Goal: Task Accomplishment & Management: Complete application form

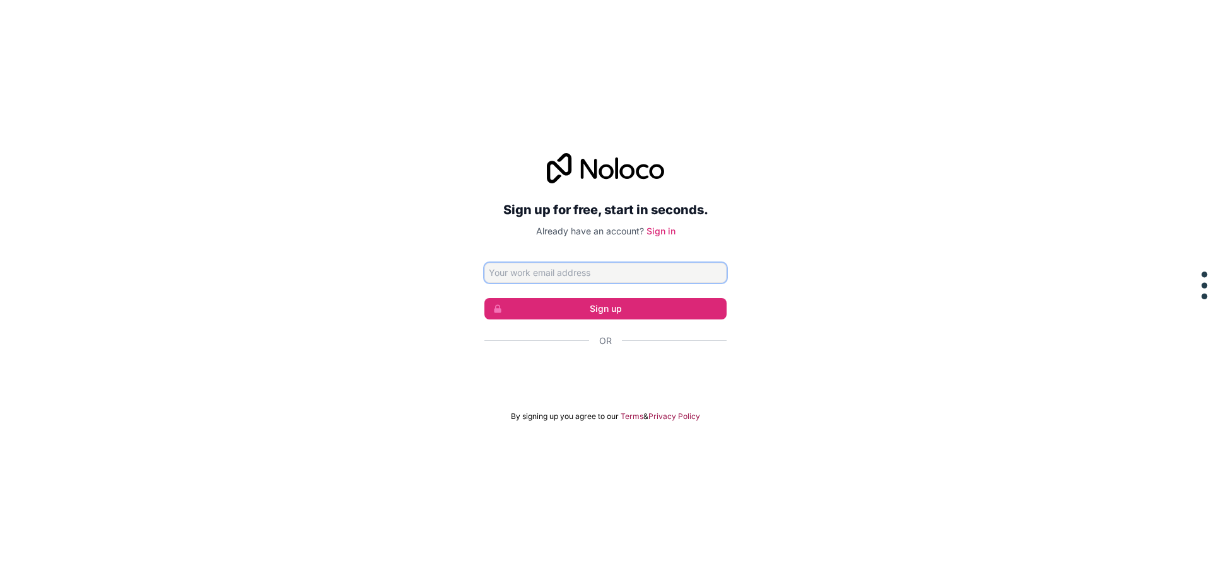
click at [668, 269] on input "Email address" at bounding box center [605, 273] width 242 height 20
click at [619, 271] on input "Email address" at bounding box center [605, 273] width 242 height 20
paste input "[EMAIL_ADDRESS][DOMAIN_NAME]"
type input "[EMAIL_ADDRESS][DOMAIN_NAME]"
click at [601, 299] on button "Sign up" at bounding box center [605, 308] width 242 height 21
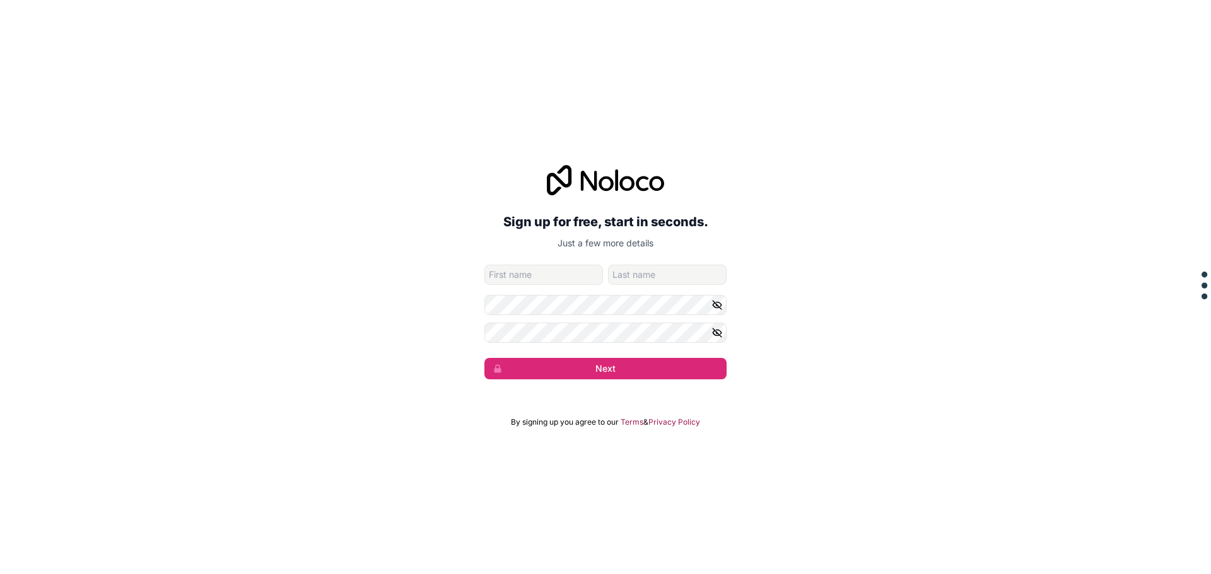
click at [564, 276] on input "given-name" at bounding box center [543, 275] width 119 height 20
type input "bill"
drag, startPoint x: 635, startPoint y: 276, endPoint x: 659, endPoint y: 276, distance: 24.0
click at [659, 276] on input "[PERSON_NAME]" at bounding box center [667, 275] width 119 height 20
type input "green"
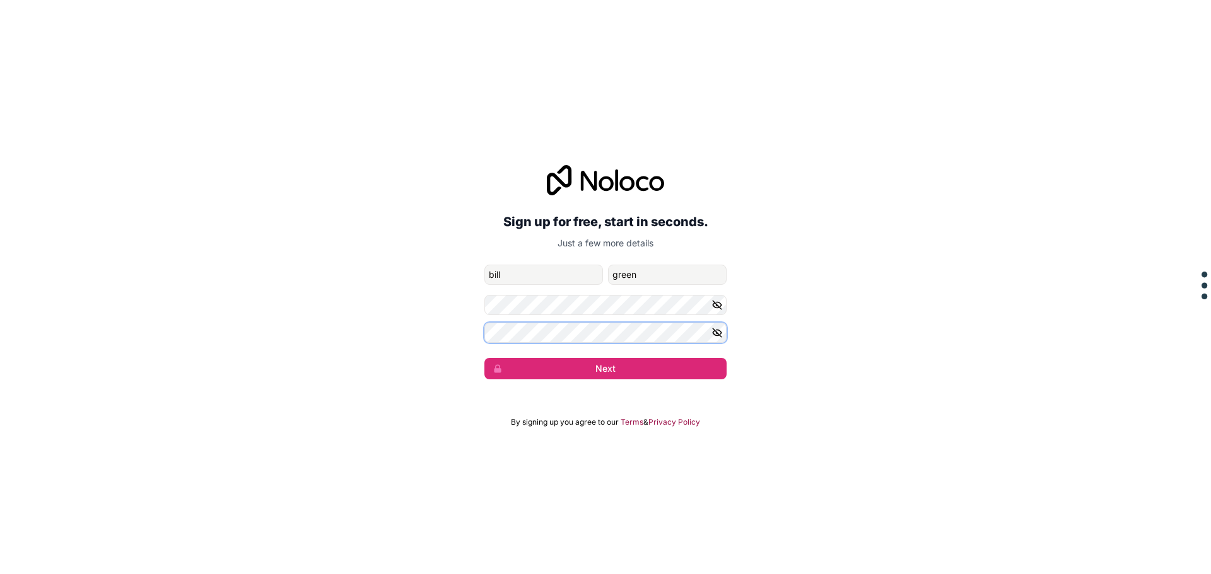
click at [484, 358] on button "Next" at bounding box center [605, 368] width 242 height 21
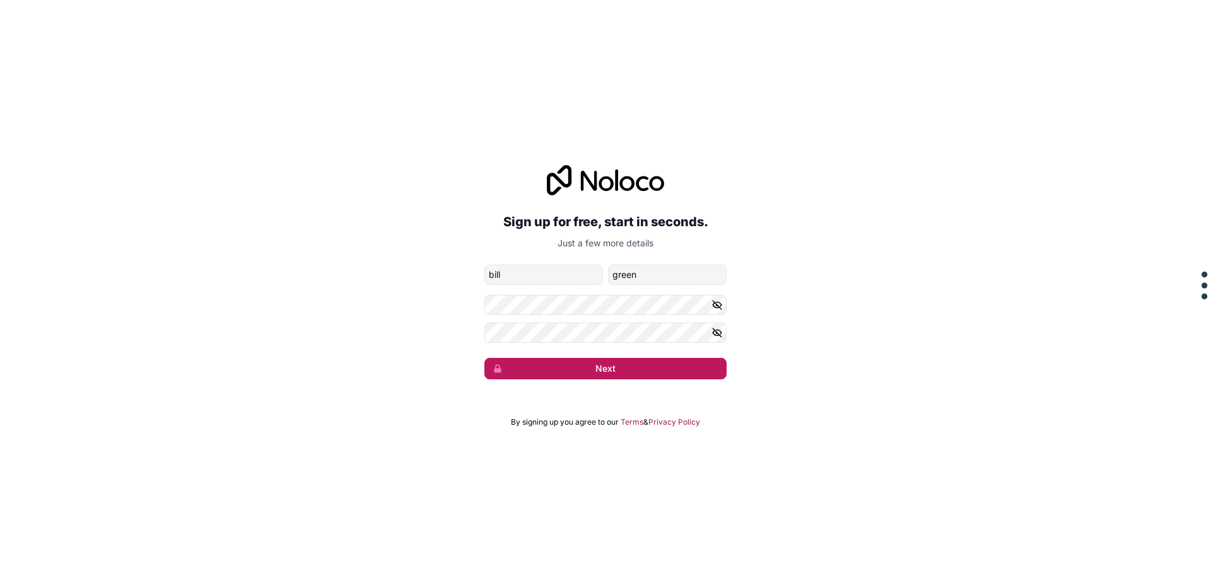
click at [569, 371] on button "Next" at bounding box center [605, 368] width 242 height 21
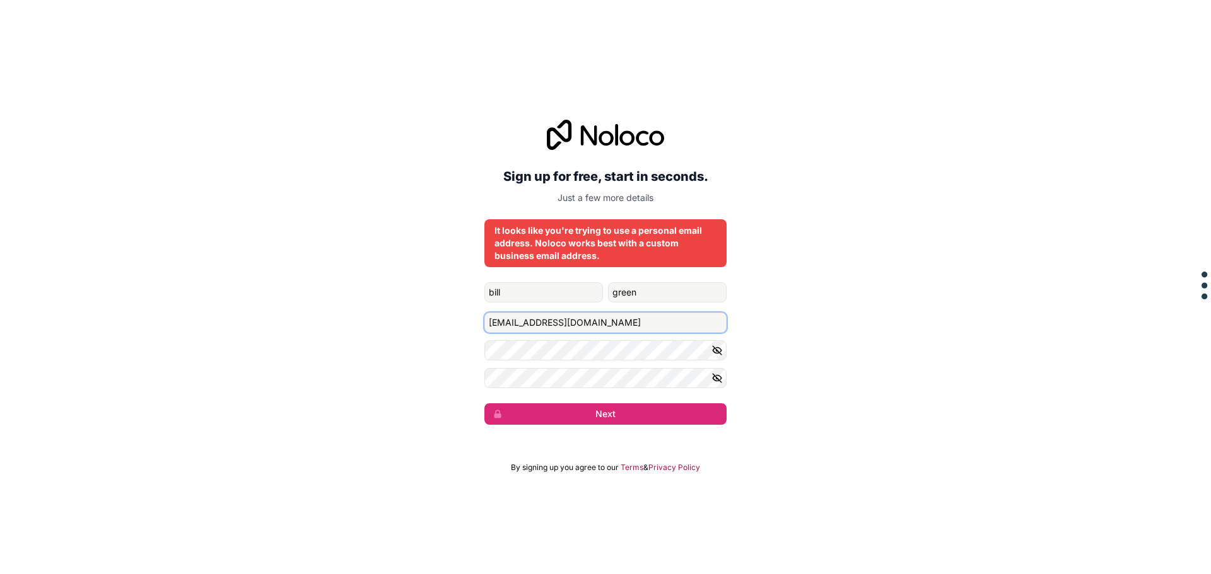
click at [556, 323] on input "[EMAIL_ADDRESS][DOMAIN_NAME]" at bounding box center [605, 323] width 242 height 20
type input "[EMAIL_ADDRESS][DOMAIN_NAME]"
click at [562, 415] on button "Next" at bounding box center [605, 414] width 242 height 21
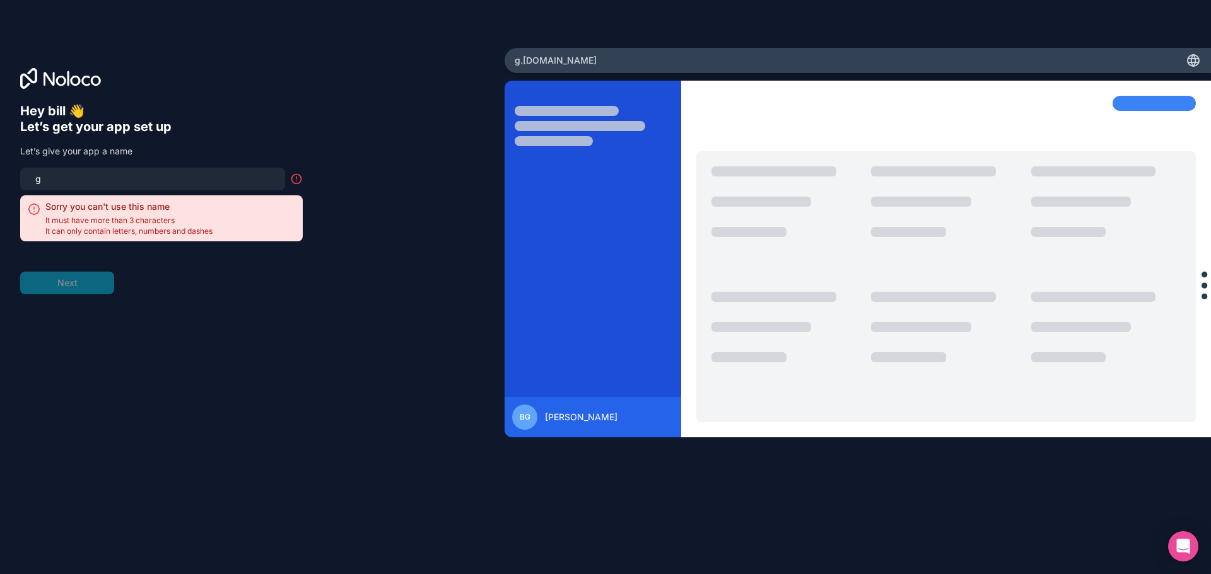
click at [92, 178] on input "g" at bounding box center [153, 179] width 250 height 18
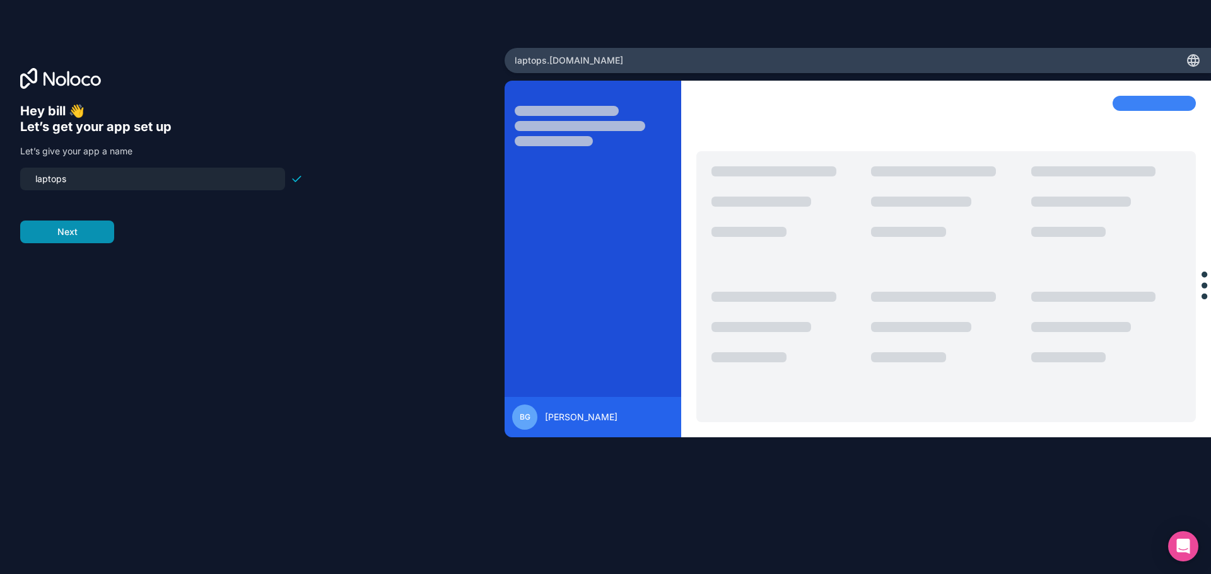
type input "laptops"
click at [73, 223] on button "Next" at bounding box center [67, 232] width 94 height 23
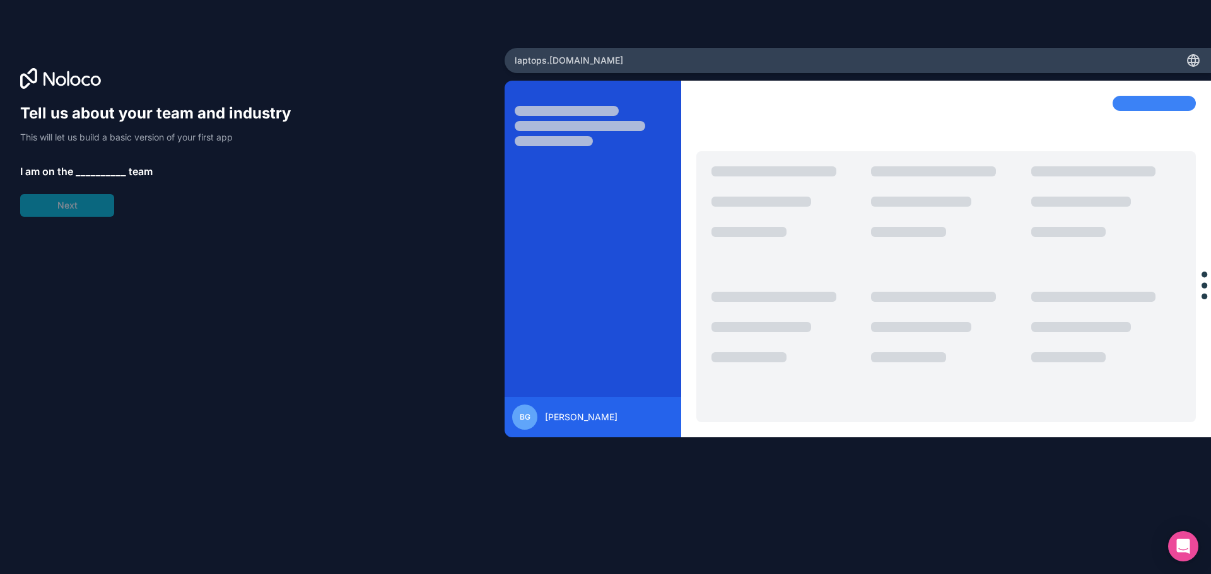
click at [92, 175] on span "__________" at bounding box center [101, 171] width 50 height 15
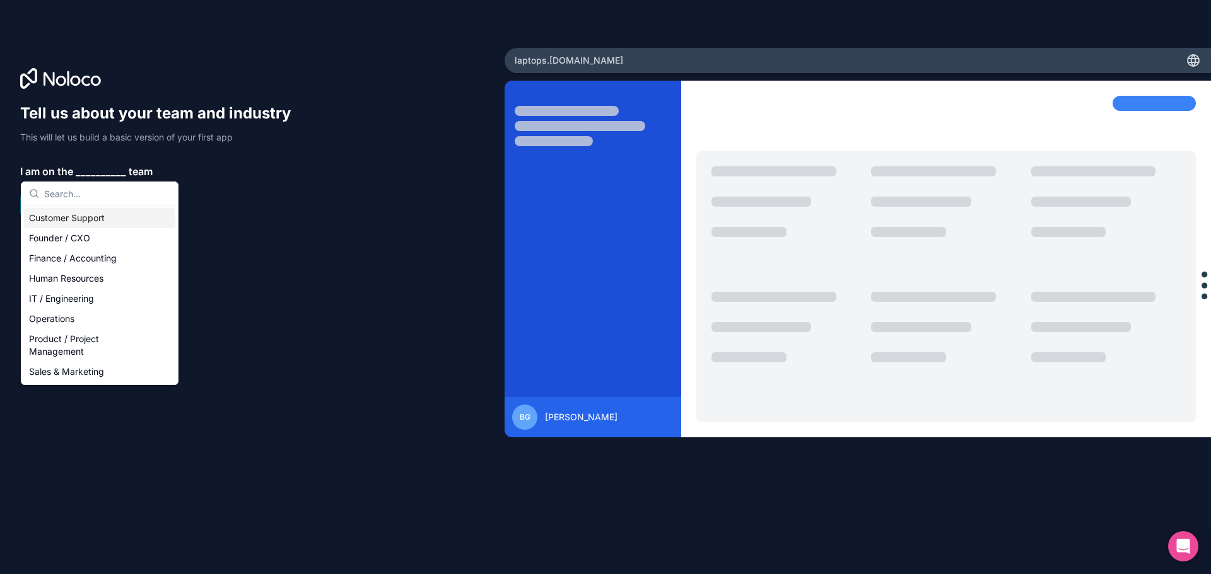
click at [113, 219] on div "Customer Support" at bounding box center [99, 218] width 151 height 20
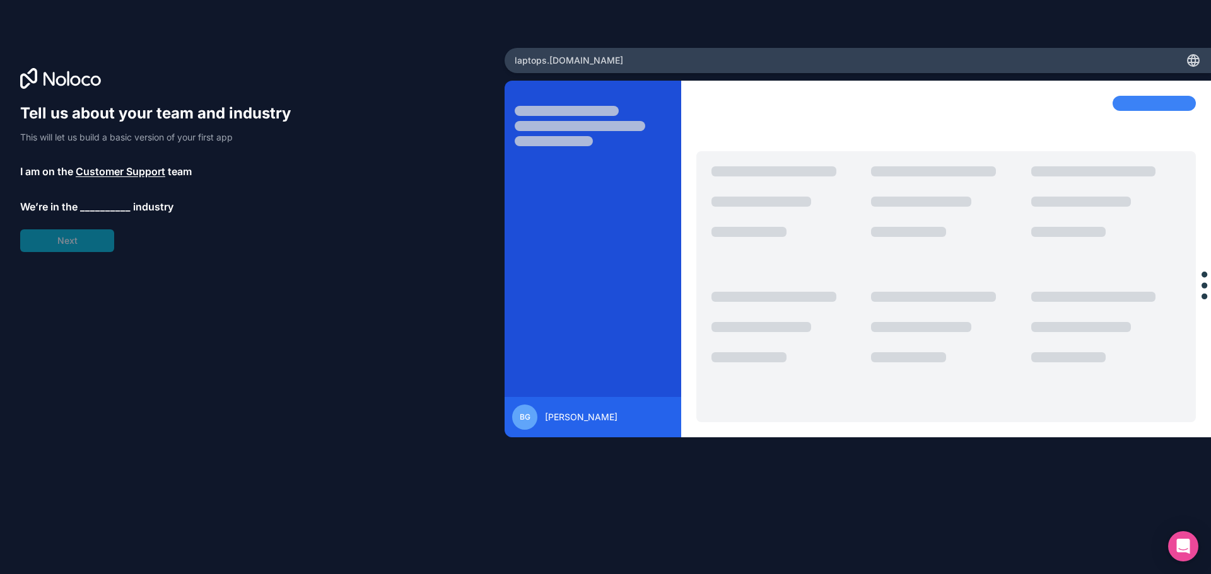
click at [89, 209] on span "__________" at bounding box center [105, 206] width 50 height 15
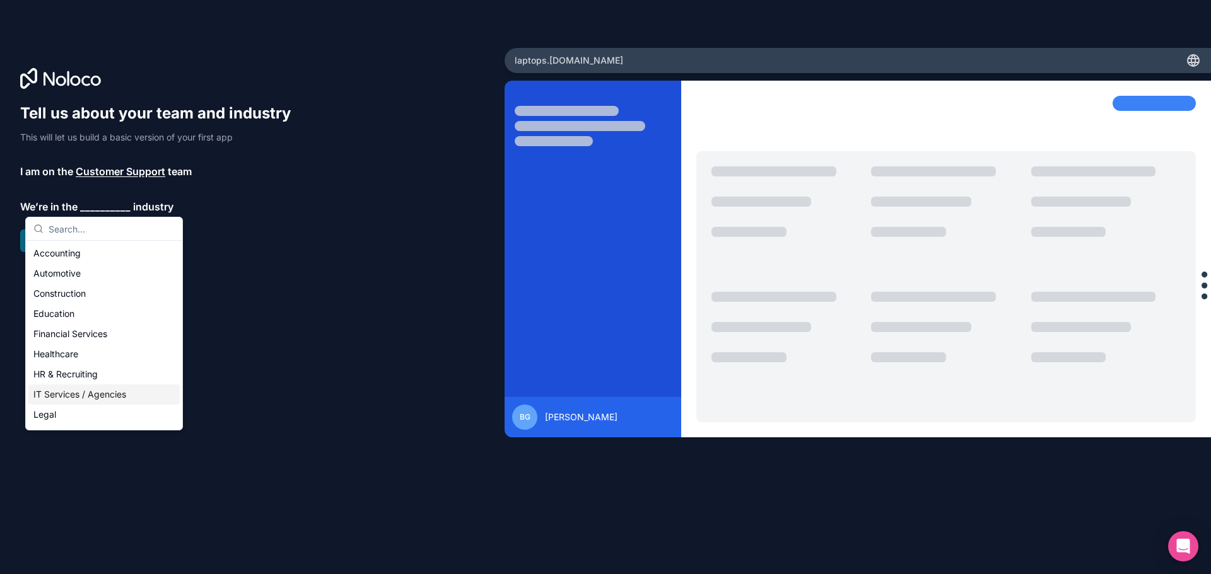
click at [100, 392] on div "IT Services / Agencies" at bounding box center [103, 395] width 151 height 20
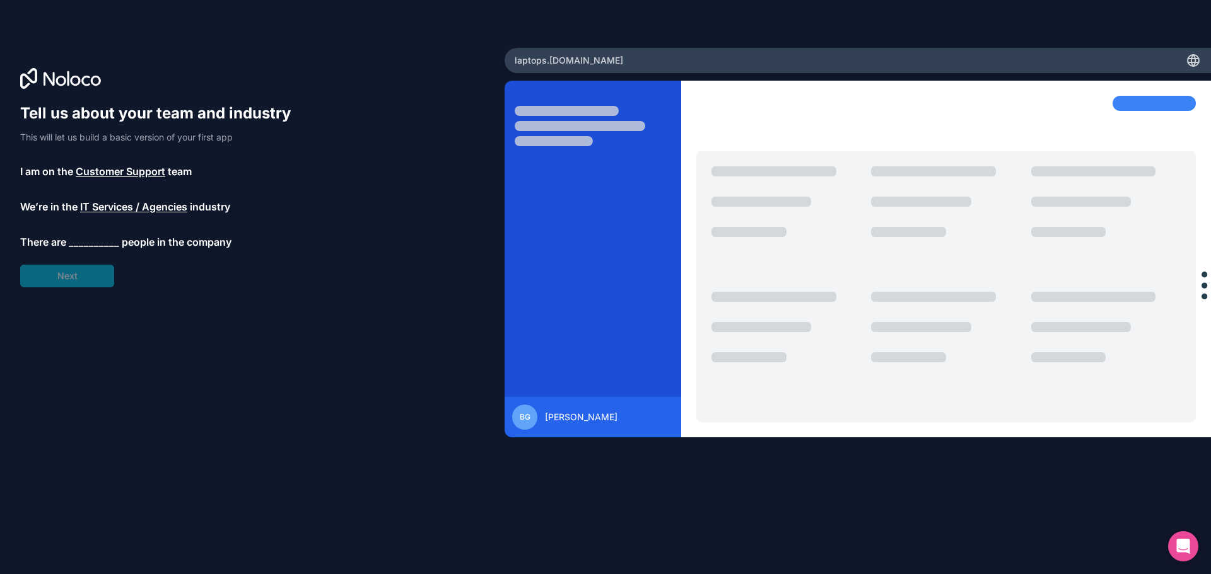
click at [86, 240] on span "__________" at bounding box center [94, 242] width 50 height 15
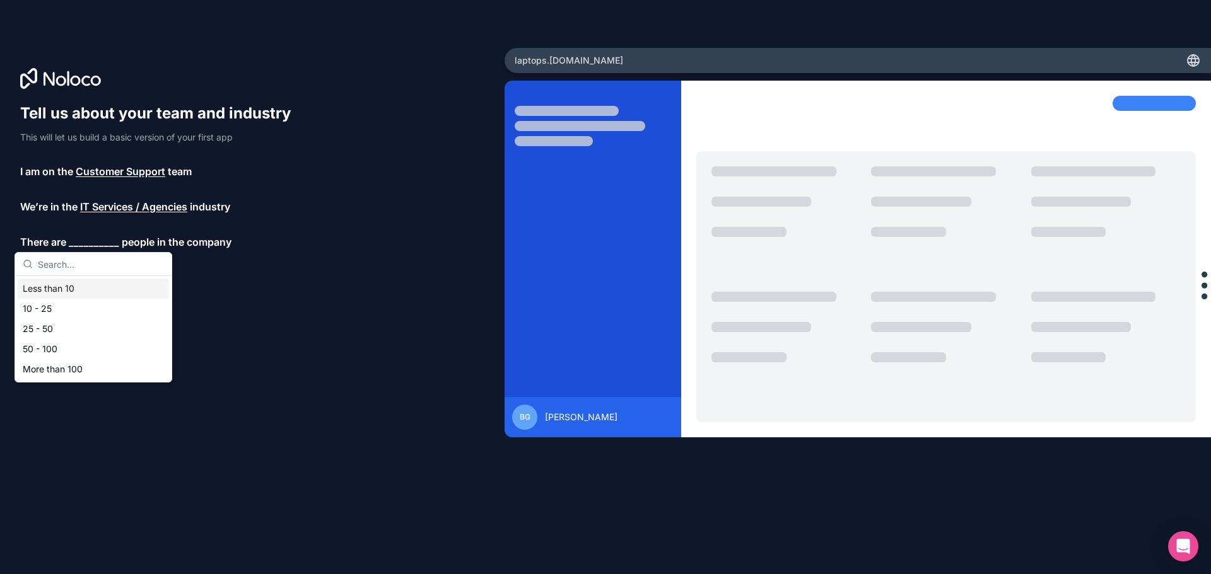
click at [86, 286] on div "Less than 10" at bounding box center [93, 289] width 151 height 20
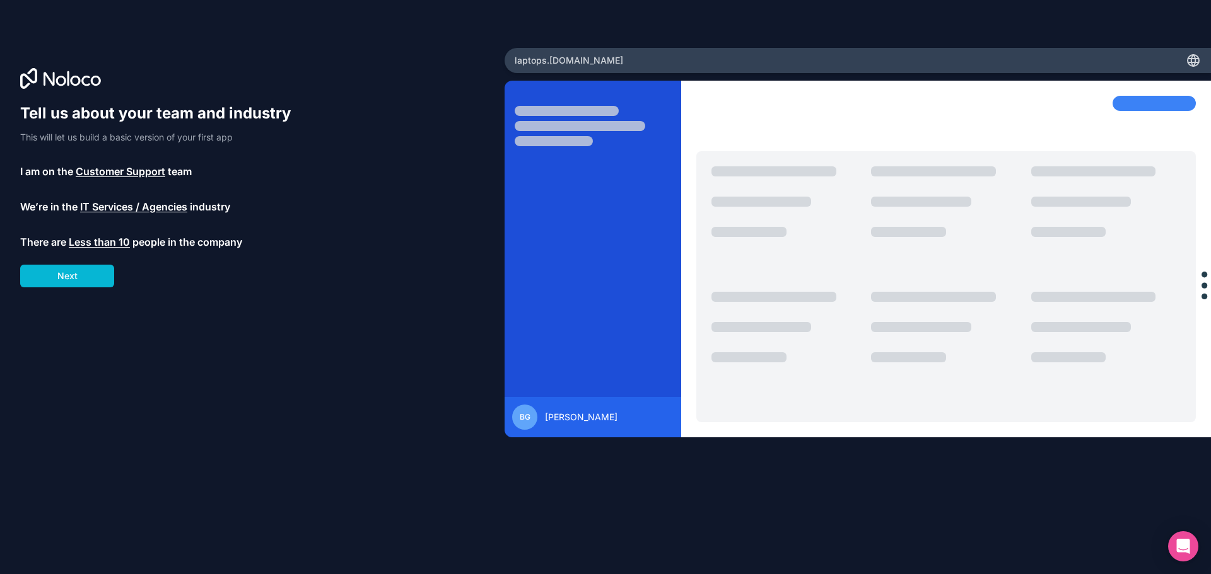
click at [86, 286] on button "Next" at bounding box center [67, 276] width 94 height 23
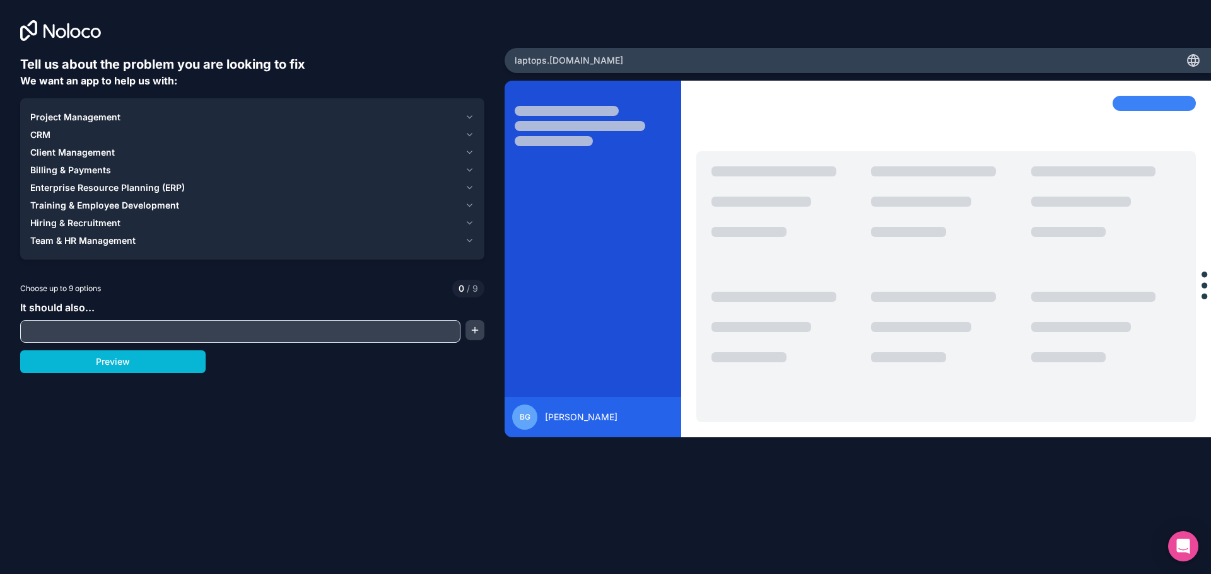
click at [81, 116] on span "Project Management" at bounding box center [75, 117] width 90 height 13
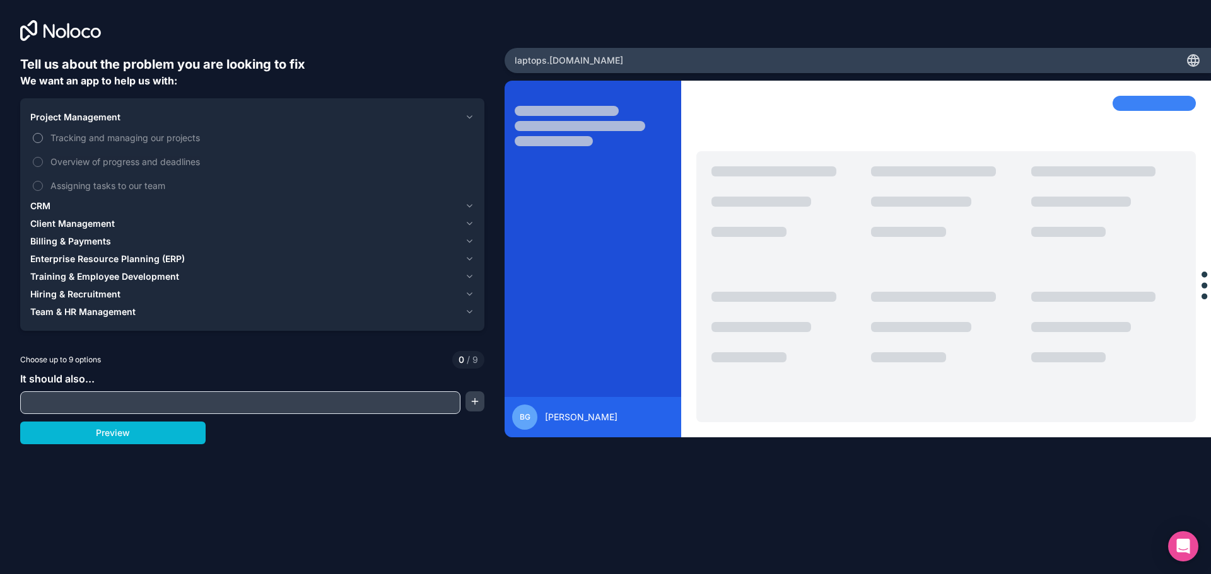
click at [140, 137] on span "Tracking and managing our projects" at bounding box center [260, 137] width 421 height 13
click at [43, 137] on button "Tracking and managing our projects" at bounding box center [38, 138] width 10 height 10
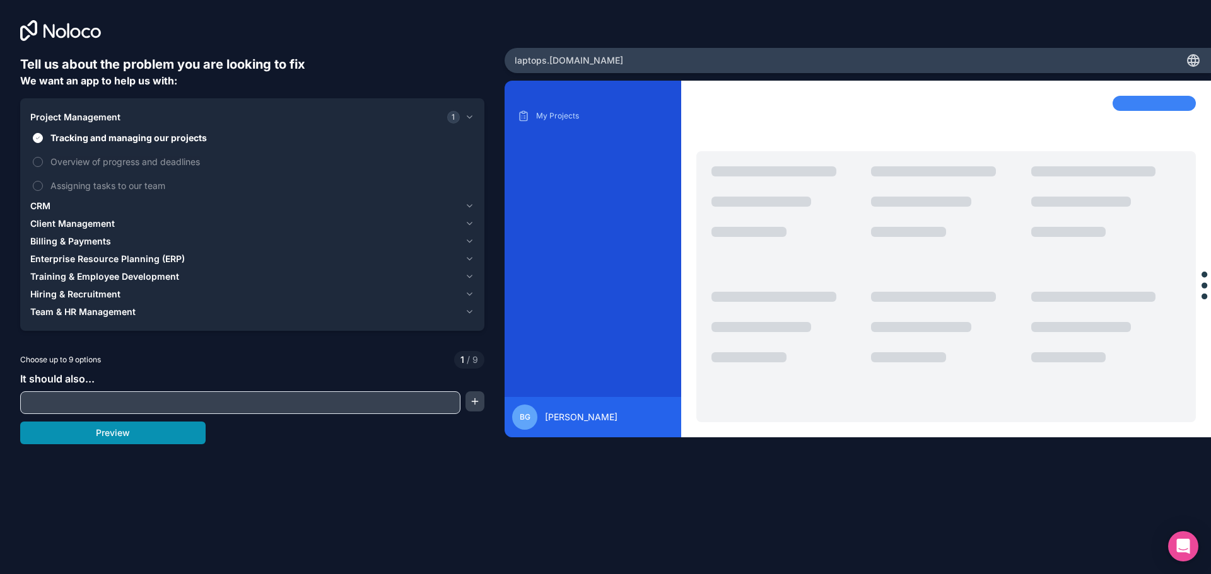
click at [146, 436] on button "Preview" at bounding box center [112, 433] width 185 height 23
click at [38, 161] on button "Overview of progress and deadlines" at bounding box center [38, 162] width 10 height 10
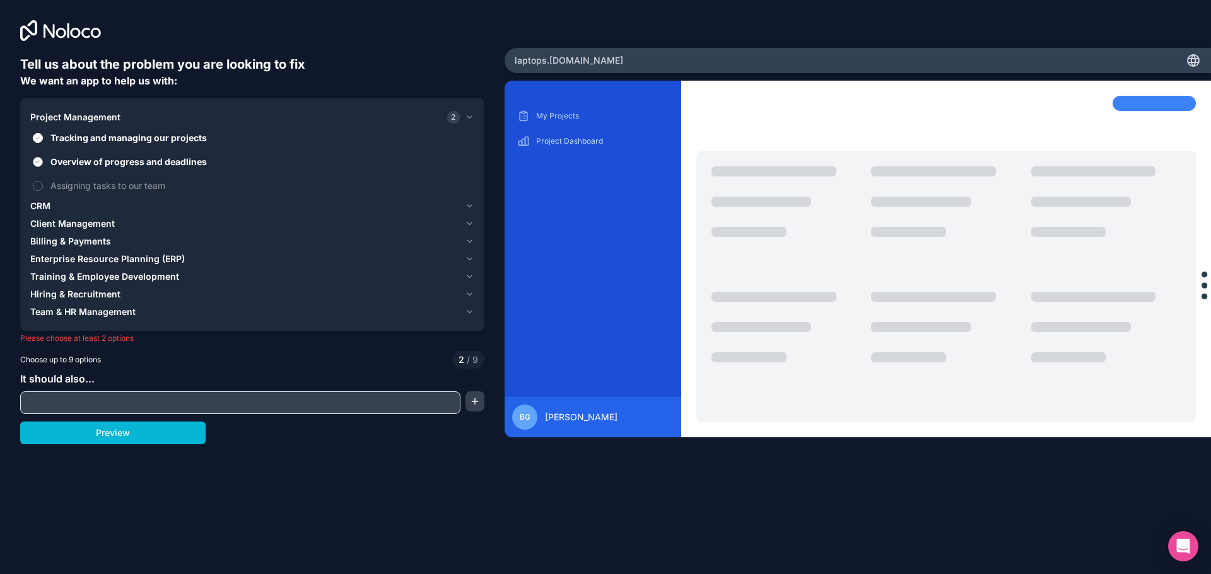
click at [38, 160] on button "Overview of progress and deadlines" at bounding box center [38, 162] width 10 height 10
click at [36, 163] on button "Overview of progress and deadlines" at bounding box center [38, 162] width 10 height 10
click at [70, 222] on span "Client Management" at bounding box center [72, 224] width 84 height 13
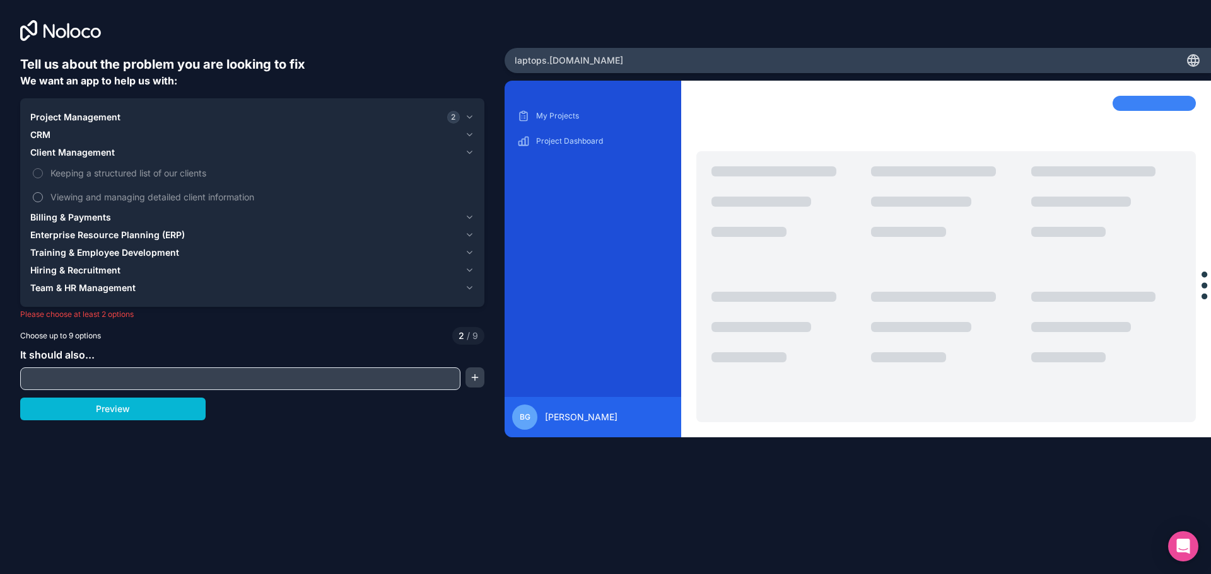
click at [45, 193] on label "Viewing and managing detailed client information" at bounding box center [252, 196] width 444 height 23
click at [43, 193] on button "Viewing and managing detailed client information" at bounding box center [38, 197] width 10 height 10
click at [91, 221] on span "Billing & Payments" at bounding box center [70, 217] width 81 height 13
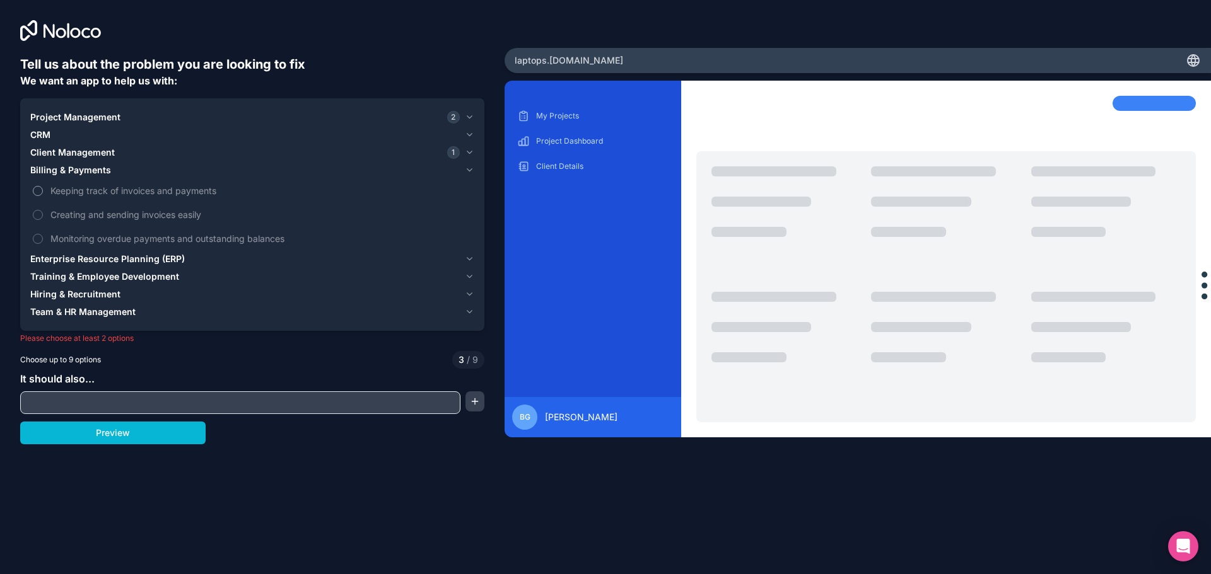
click at [45, 190] on label "Keeping track of invoices and payments" at bounding box center [252, 190] width 444 height 23
click at [43, 190] on button "Keeping track of invoices and payments" at bounding box center [38, 191] width 10 height 10
click at [44, 208] on label "Creating and sending invoices easily" at bounding box center [252, 214] width 444 height 23
click at [43, 210] on button "Creating and sending invoices easily" at bounding box center [38, 215] width 10 height 10
click at [76, 236] on span "Monitoring overdue payments and outstanding balances" at bounding box center [260, 238] width 421 height 13
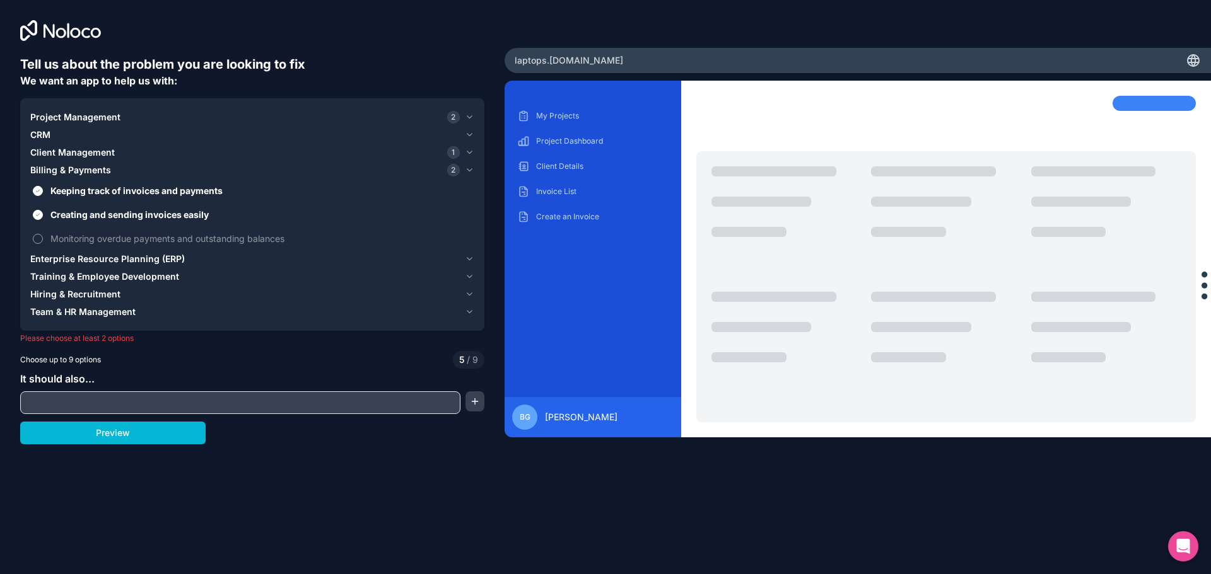
click at [43, 236] on button "Monitoring overdue payments and outstanding balances" at bounding box center [38, 239] width 10 height 10
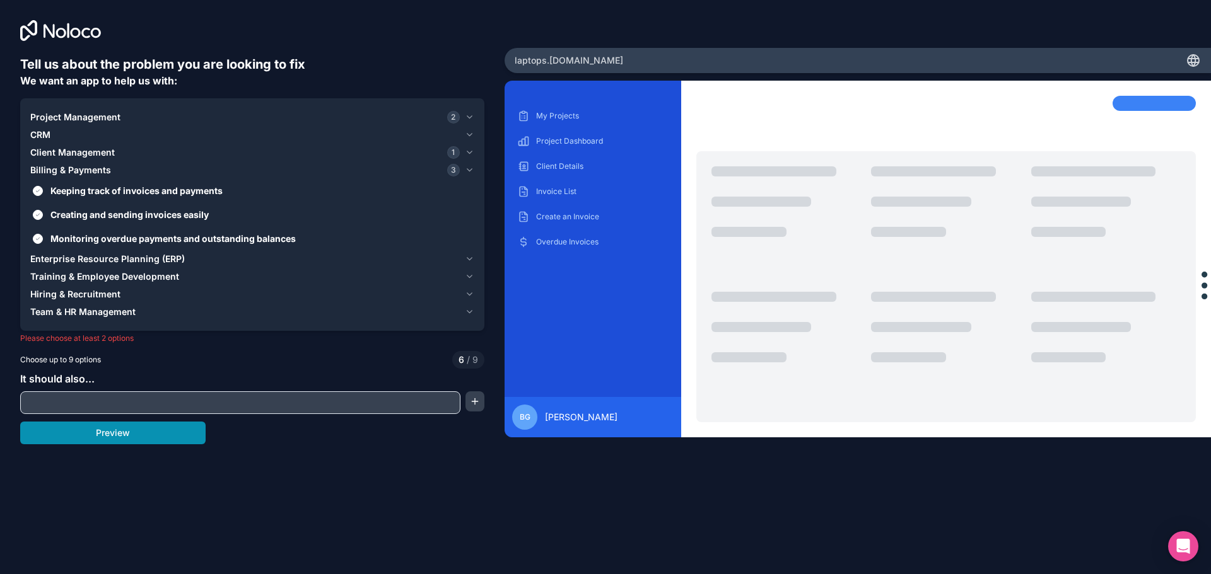
click at [132, 432] on button "Preview" at bounding box center [112, 433] width 185 height 23
